Goal: Transaction & Acquisition: Purchase product/service

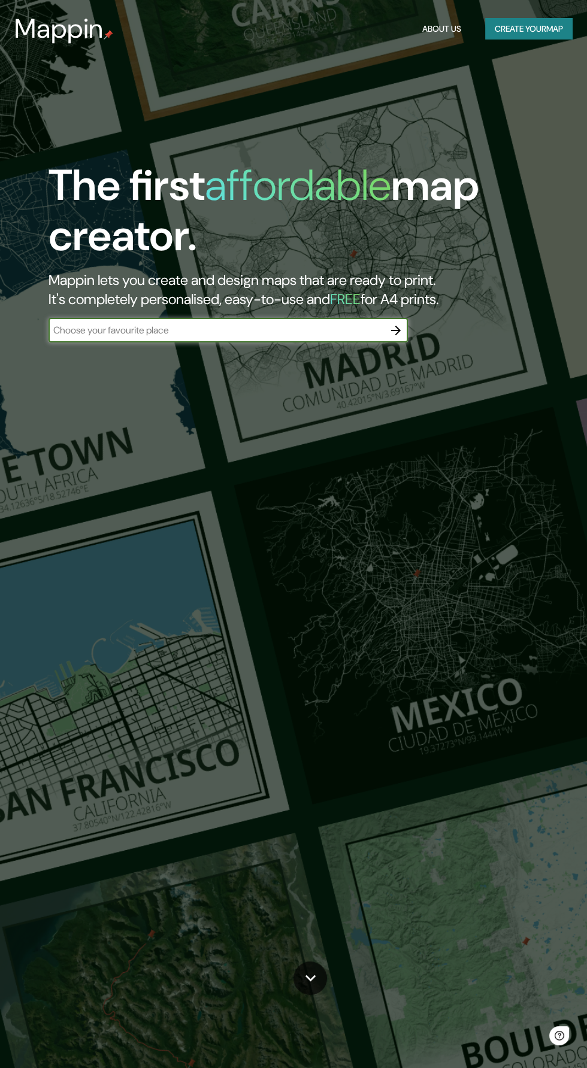
click at [532, 38] on button "Create your map" at bounding box center [528, 29] width 87 height 22
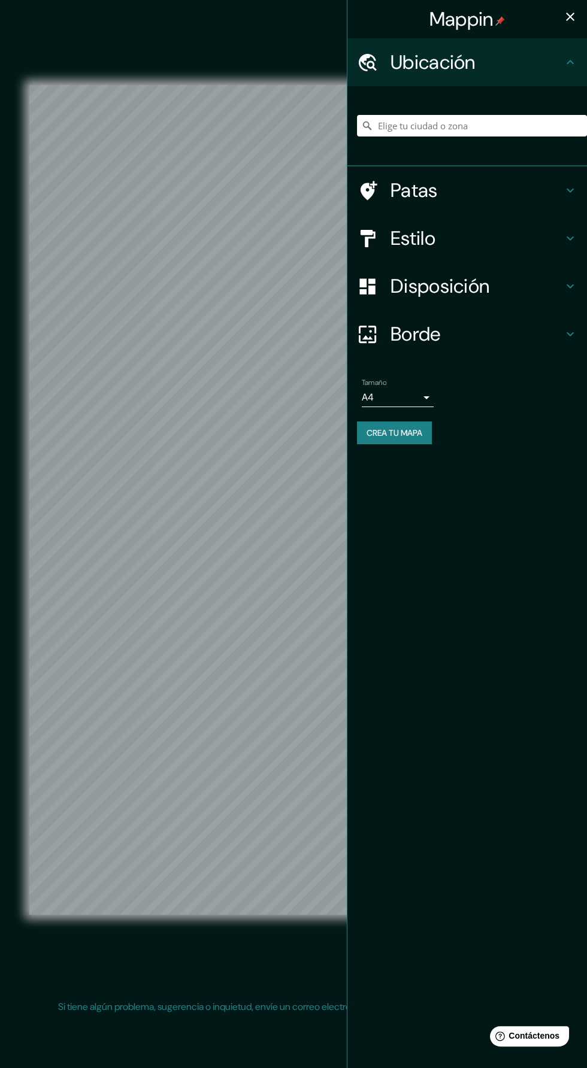
click at [414, 391] on body "Mappin Ubicación Patas Estilo Disposición Borde Elige un borde. Consejo : puede…" at bounding box center [293, 534] width 587 height 1068
click at [407, 442] on li "A3" at bounding box center [398, 445] width 72 height 22
type input "a4"
click at [548, 330] on h4 "Borde" at bounding box center [476, 334] width 172 height 24
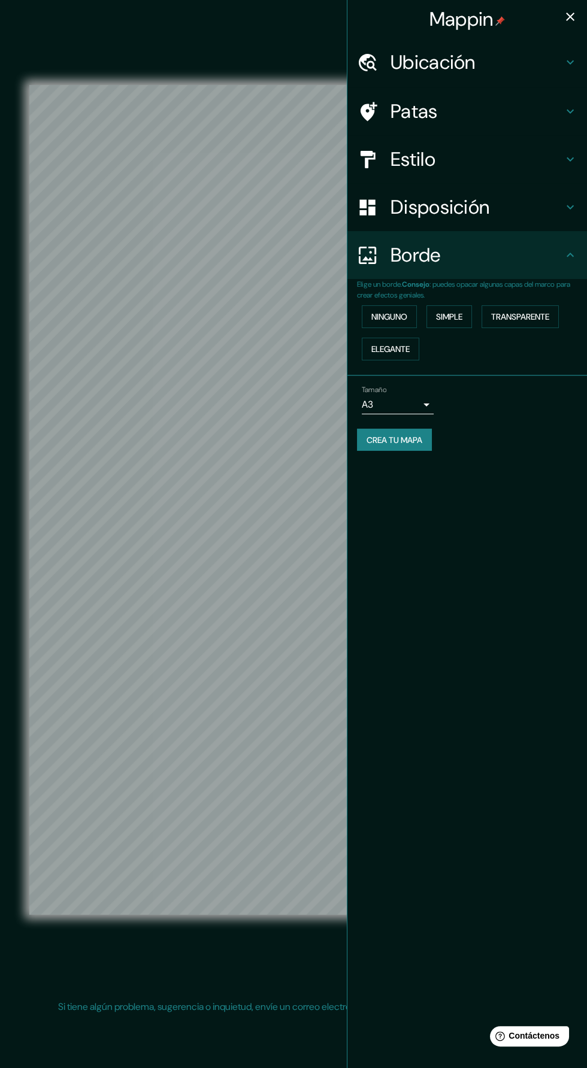
click at [558, 261] on h4 "Borde" at bounding box center [476, 255] width 172 height 24
click at [574, 262] on icon at bounding box center [570, 255] width 14 height 14
click at [546, 216] on h4 "Disposición" at bounding box center [476, 207] width 172 height 24
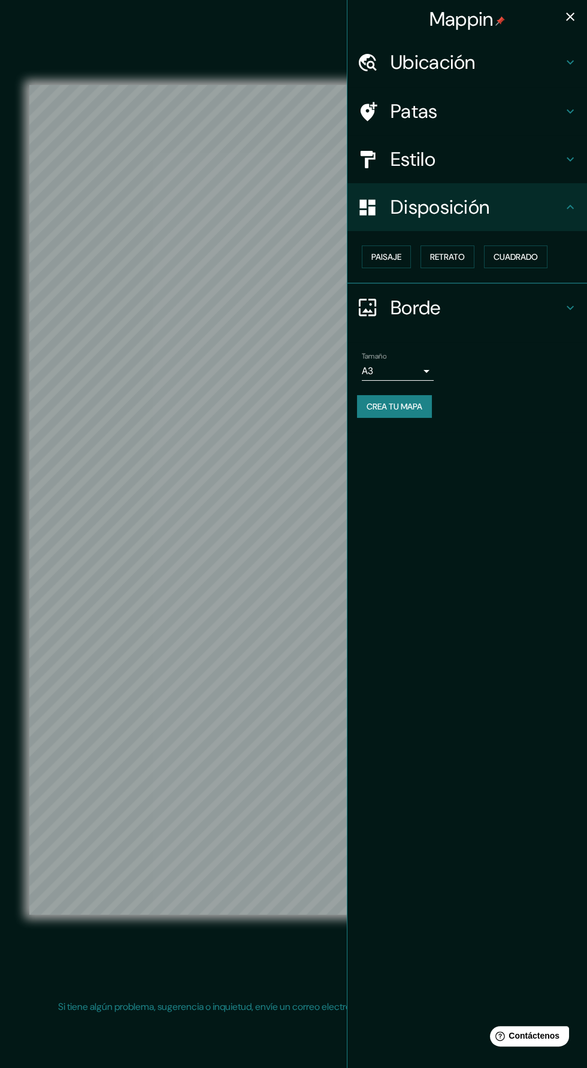
click at [560, 218] on h4 "Disposición" at bounding box center [476, 207] width 172 height 24
click at [571, 221] on div "Disposición" at bounding box center [467, 207] width 240 height 48
click at [565, 202] on icon at bounding box center [570, 207] width 14 height 14
click at [570, 207] on icon at bounding box center [570, 207] width 14 height 14
click at [549, 158] on h4 "Estilo" at bounding box center [476, 159] width 172 height 24
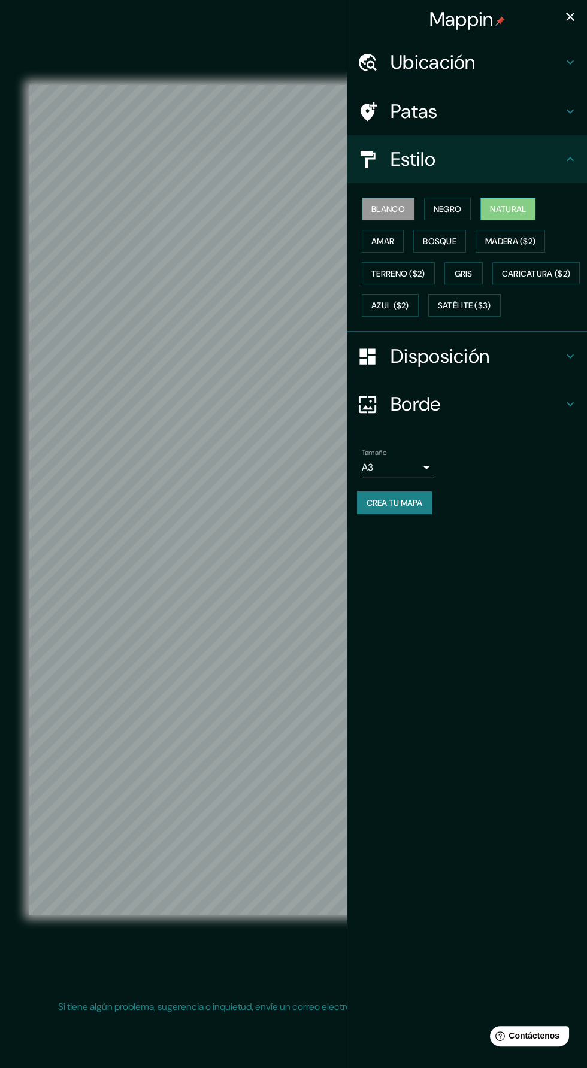
click at [520, 204] on font "Natural" at bounding box center [508, 209] width 36 height 11
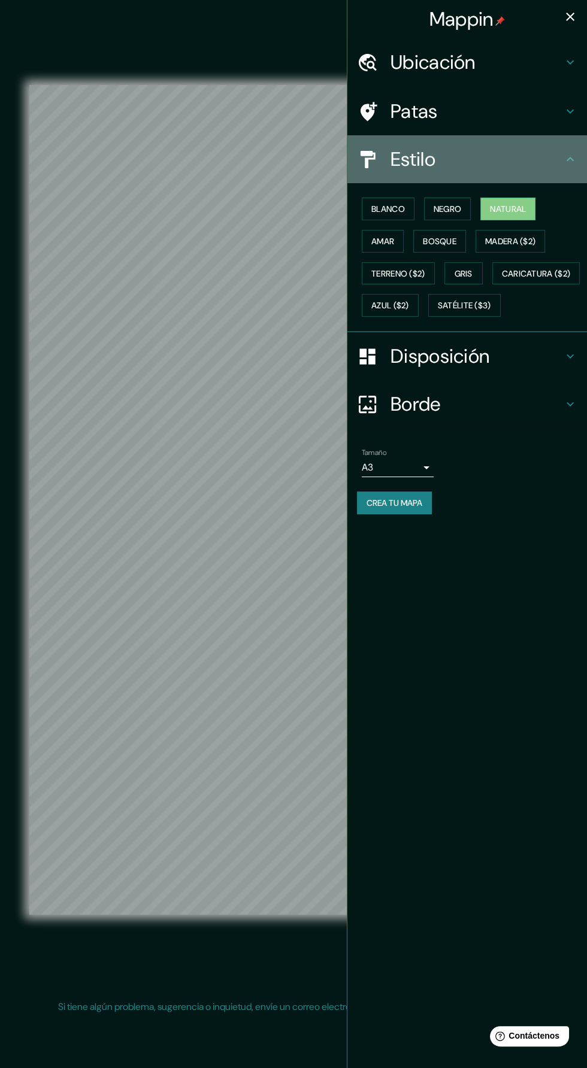
click at [553, 165] on h4 "Estilo" at bounding box center [476, 159] width 172 height 24
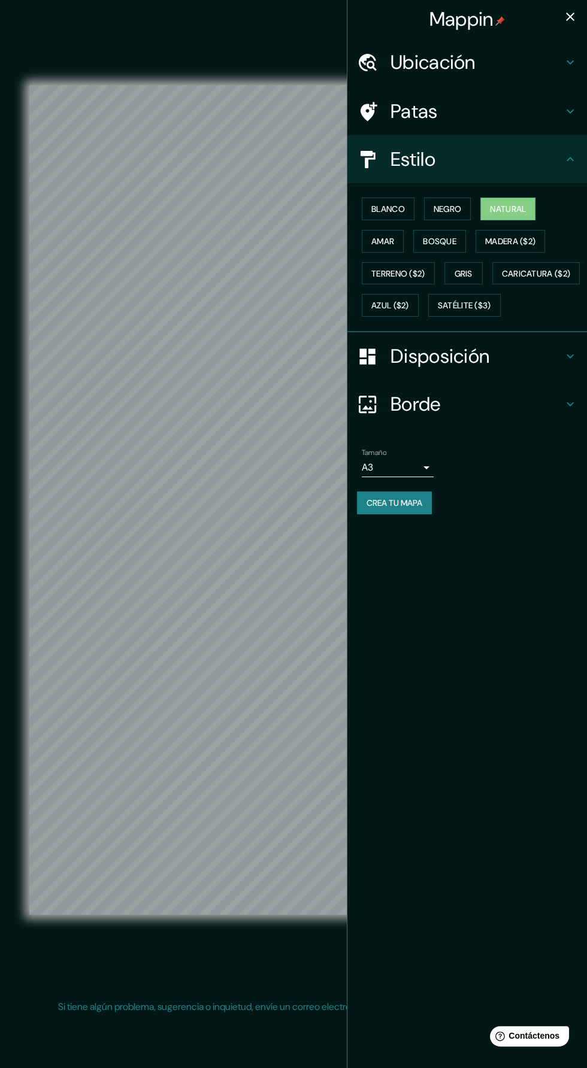
click at [560, 125] on div "Patas" at bounding box center [467, 111] width 240 height 48
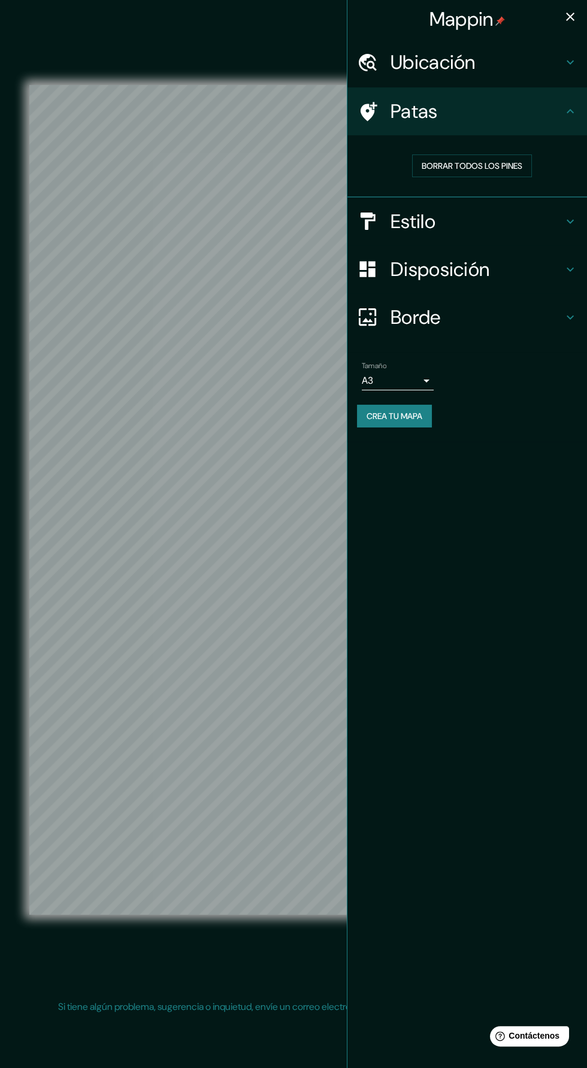
click at [570, 111] on icon at bounding box center [570, 111] width 14 height 14
click at [558, 213] on h4 "Estilo" at bounding box center [476, 222] width 172 height 24
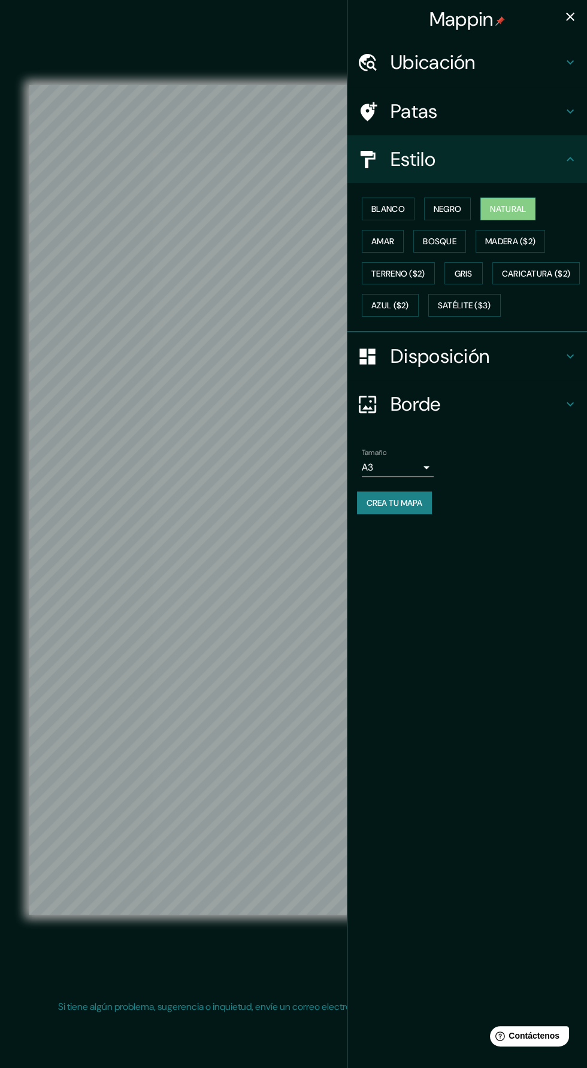
click at [568, 168] on div "Estilo" at bounding box center [467, 159] width 240 height 48
click at [559, 368] on h4 "Disposición" at bounding box center [476, 356] width 172 height 24
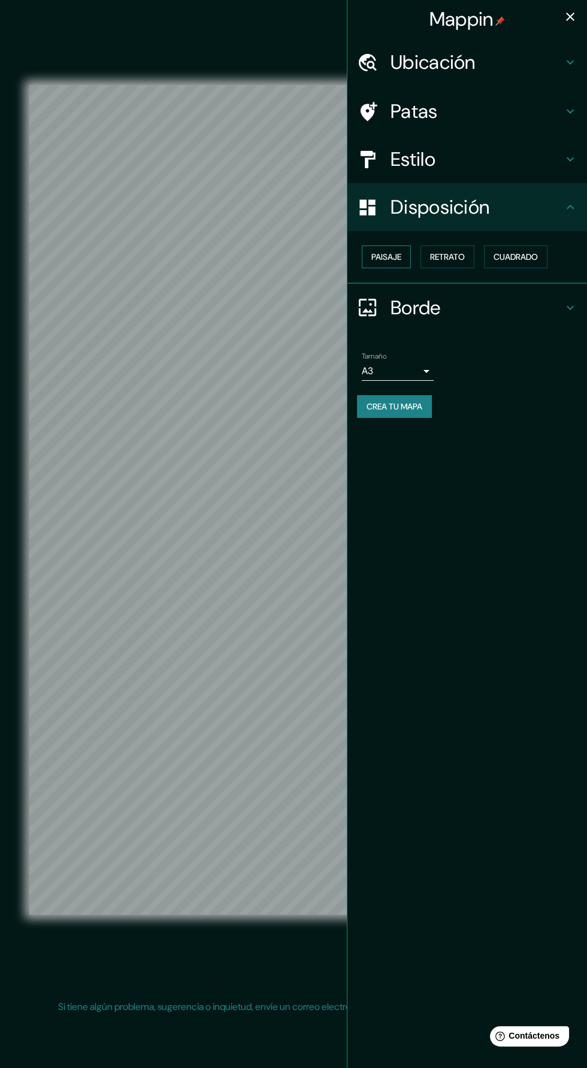
click at [400, 257] on font "Paisaje" at bounding box center [386, 257] width 30 height 11
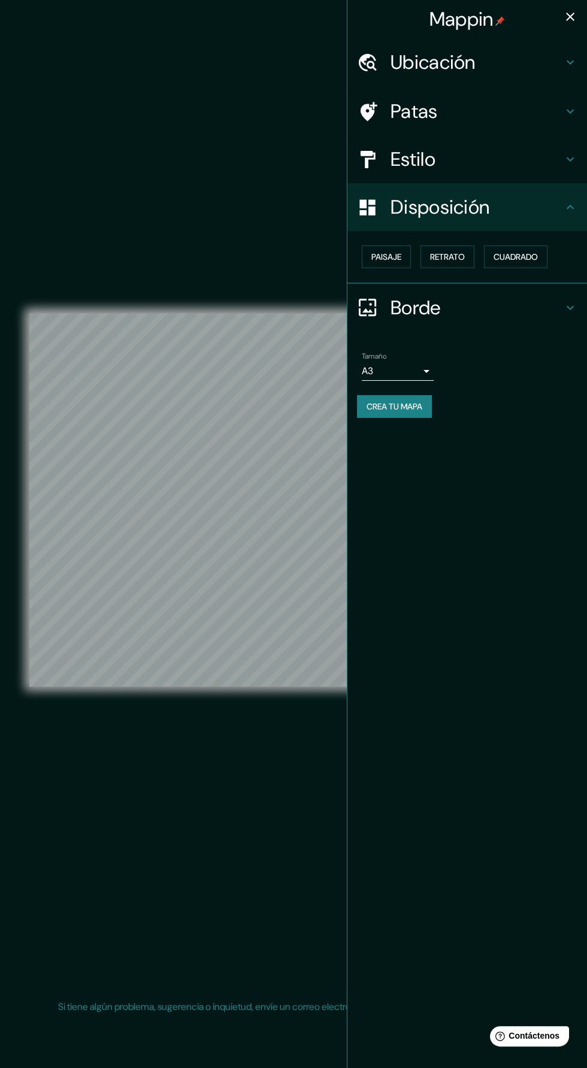
click at [571, 19] on icon "button" at bounding box center [570, 17] width 14 height 14
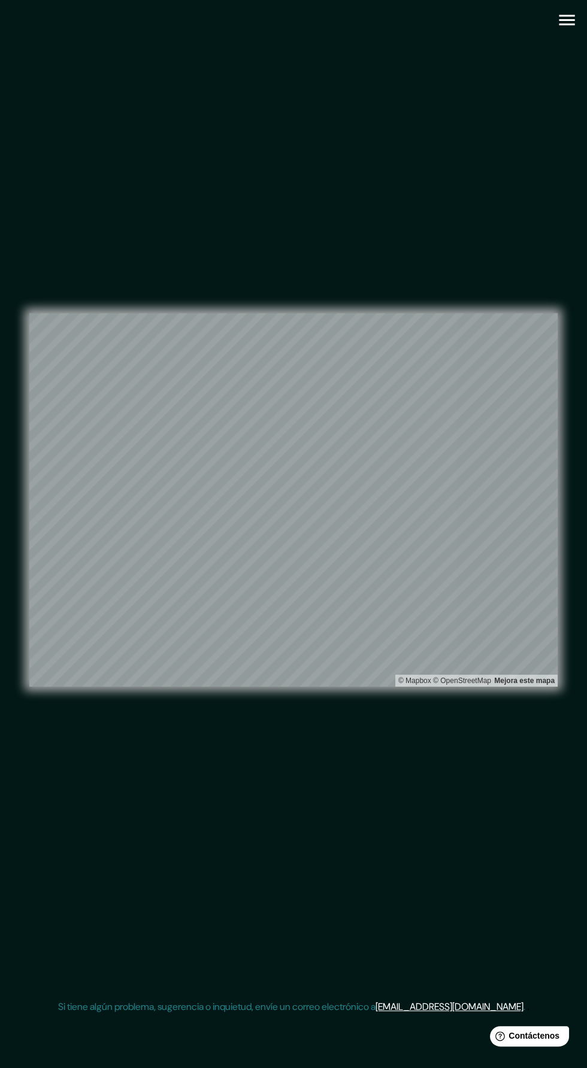
click at [559, 25] on icon "button" at bounding box center [567, 20] width 16 height 11
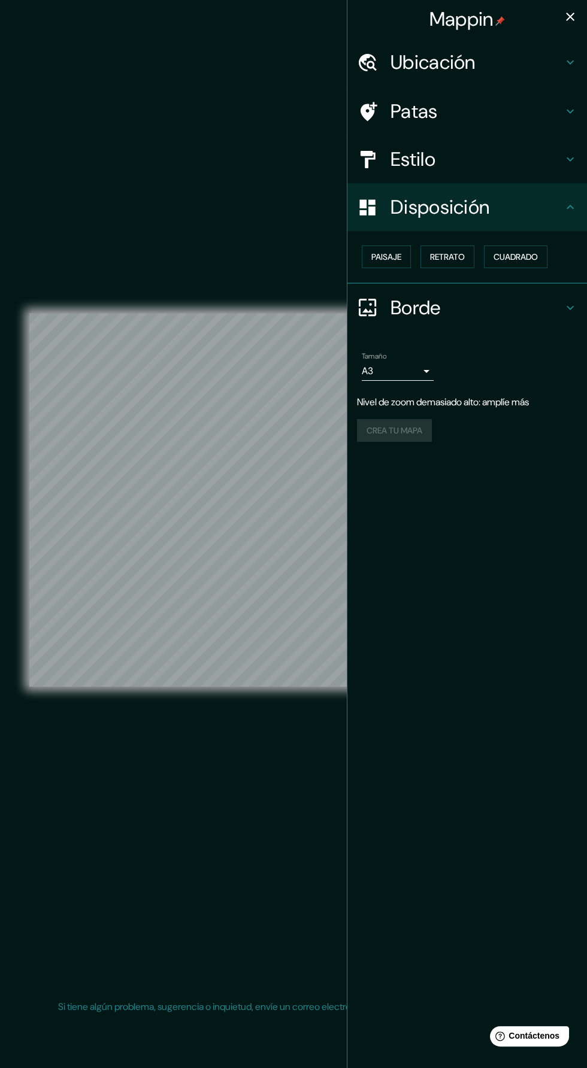
click at [570, 17] on icon "button" at bounding box center [570, 17] width 8 height 8
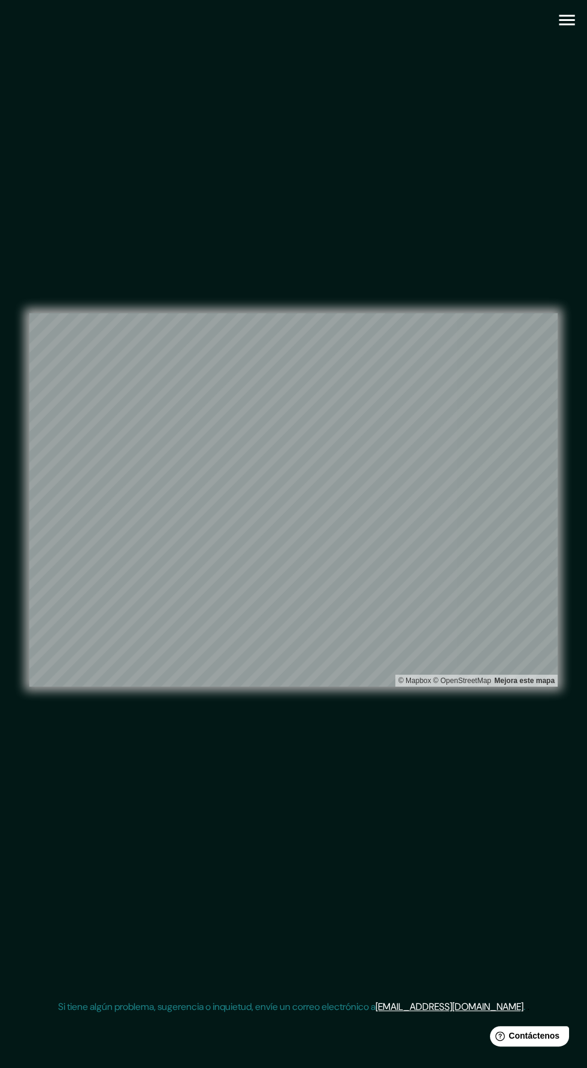
click at [567, 20] on icon "button" at bounding box center [567, 20] width 16 height 11
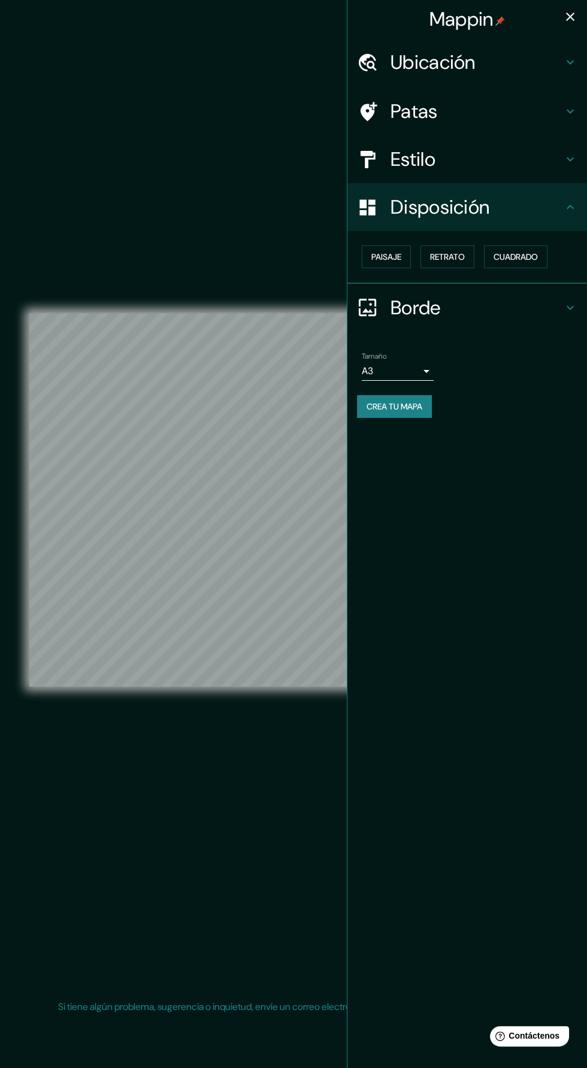
click at [422, 399] on font "Crea tu mapa" at bounding box center [395, 407] width 56 height 16
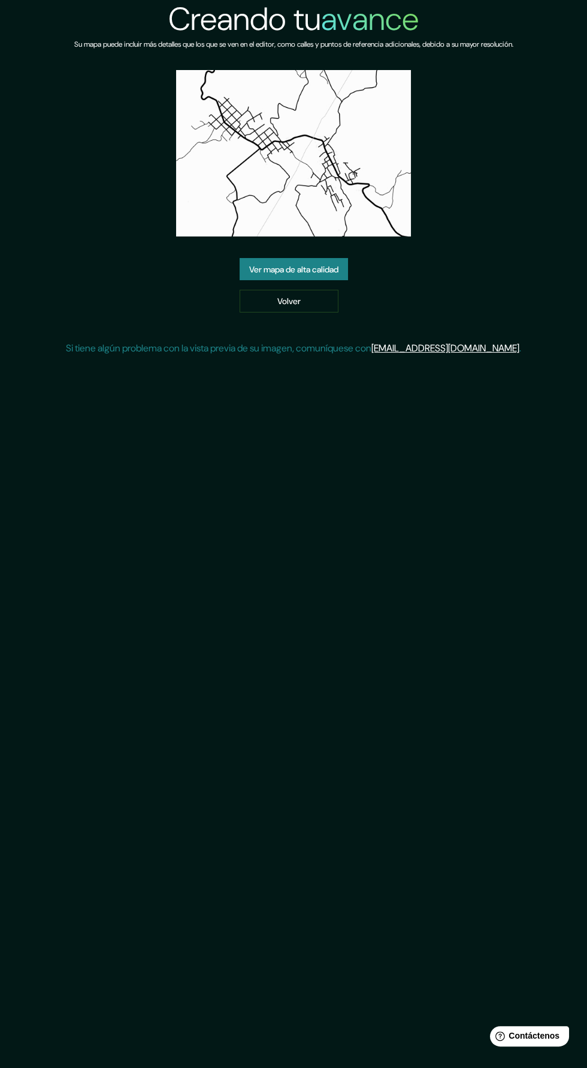
click at [328, 262] on font "Ver mapa de alta calidad" at bounding box center [293, 270] width 89 height 16
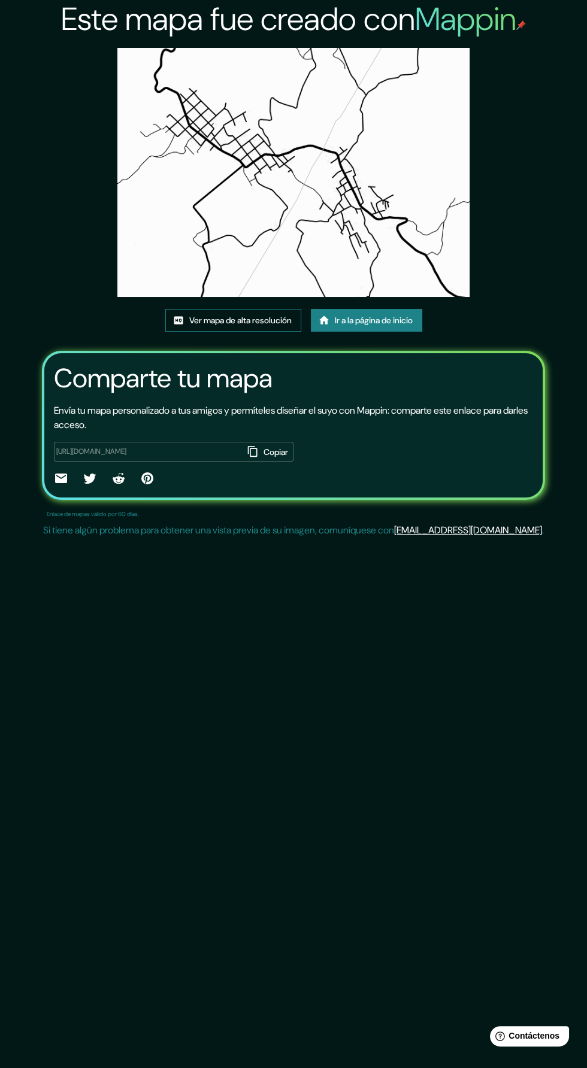
click at [272, 317] on font "Ver mapa de alta resolución" at bounding box center [240, 320] width 102 height 11
